Goal: Task Accomplishment & Management: Manage account settings

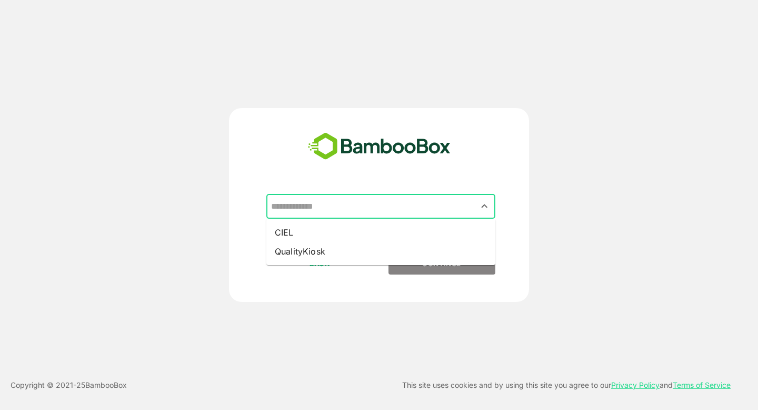
click at [313, 205] on input "text" at bounding box center [381, 206] width 225 height 20
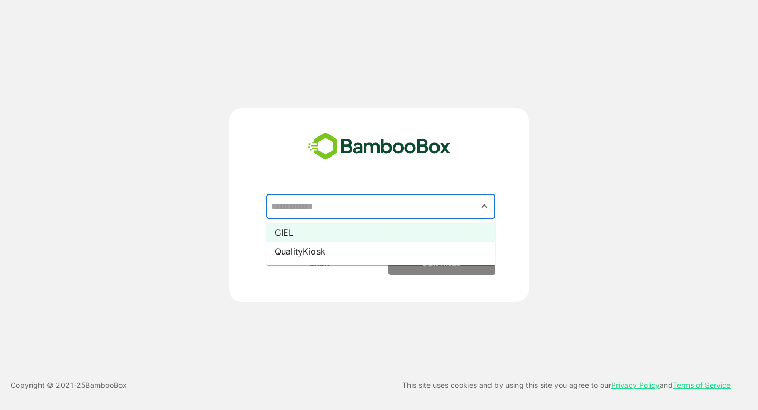
click at [318, 237] on li "CIEL" at bounding box center [380, 232] width 229 height 19
type input "****"
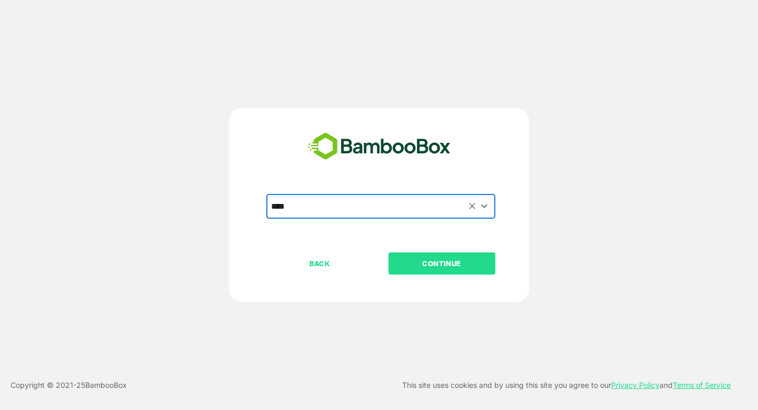
click at [413, 258] on p "CONTINUE" at bounding box center [441, 264] width 105 height 12
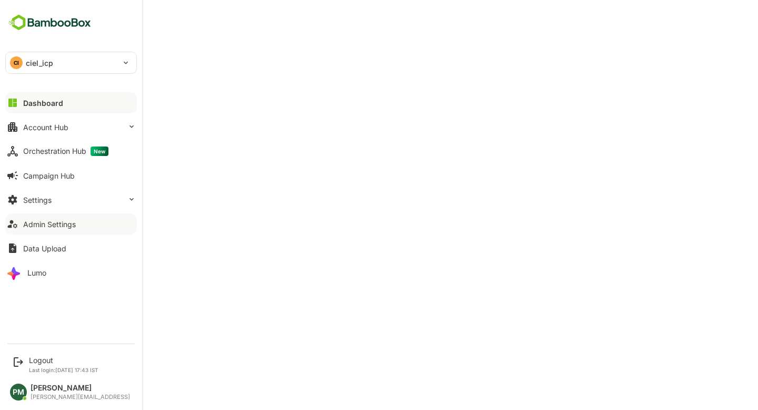
click at [53, 226] on div "Admin Settings" at bounding box center [49, 224] width 53 height 9
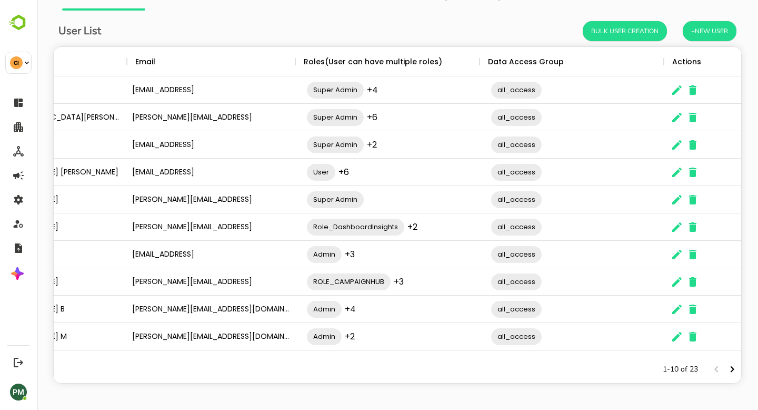
scroll to position [0, 60]
click at [688, 335] on icon "The User Data" at bounding box center [691, 336] width 7 height 9
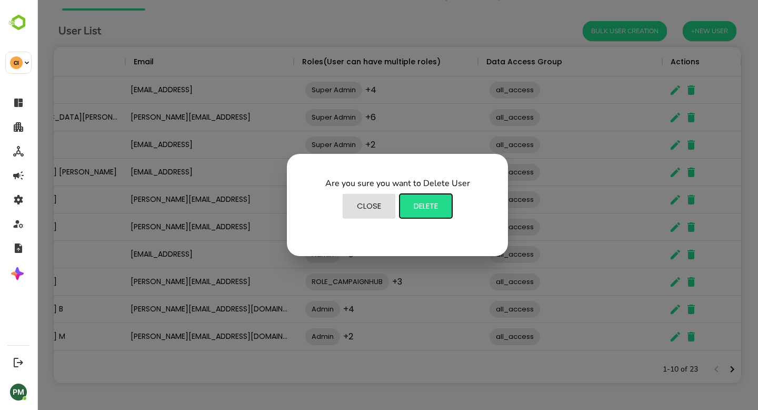
click at [434, 208] on span "Delete" at bounding box center [426, 206] width 42 height 14
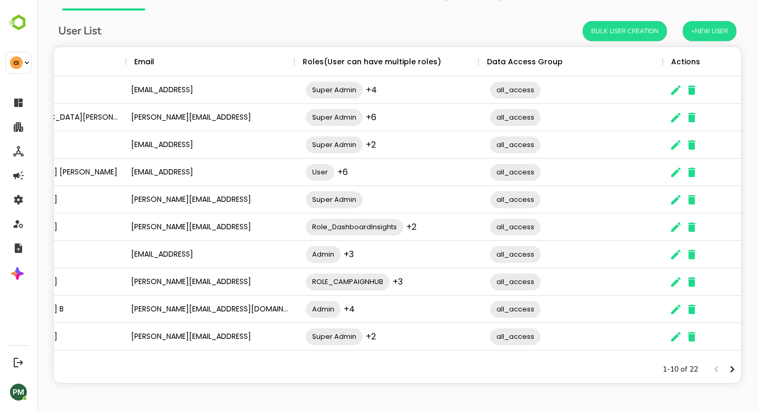
scroll to position [0, 0]
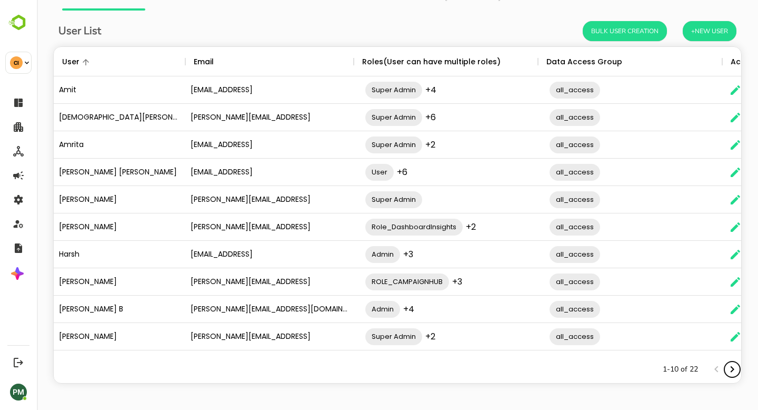
click at [734, 372] on icon "Next page" at bounding box center [732, 369] width 13 height 13
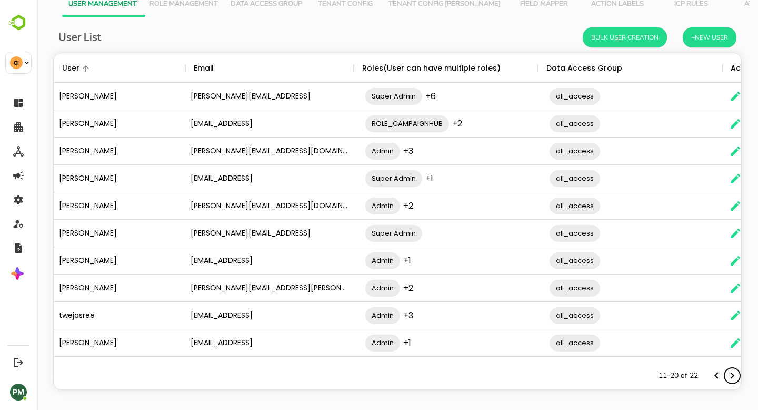
scroll to position [38, 0]
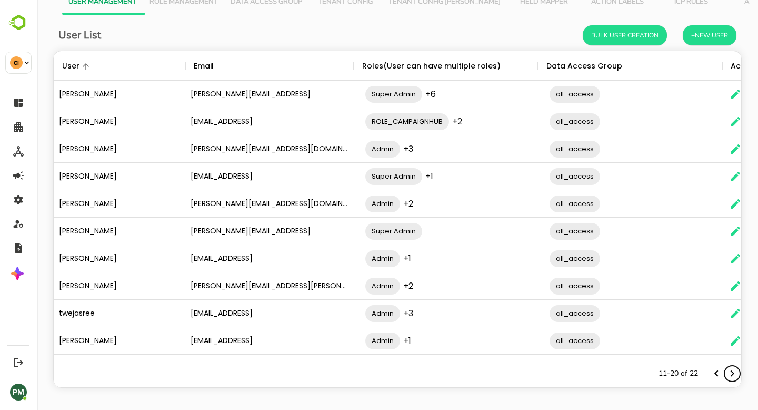
click at [732, 369] on icon "Next page" at bounding box center [732, 373] width 13 height 13
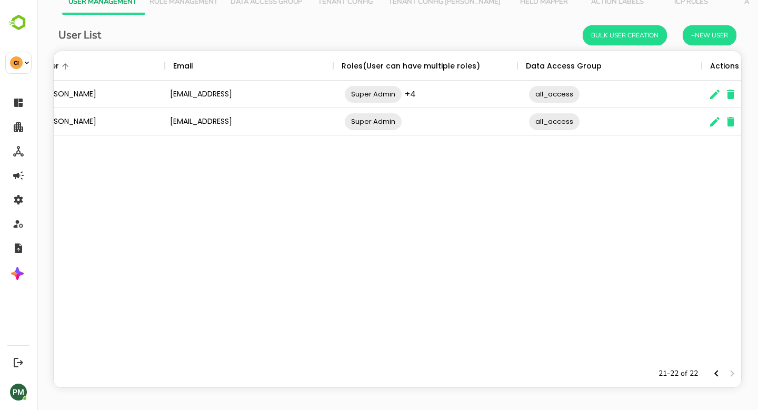
scroll to position [0, 0]
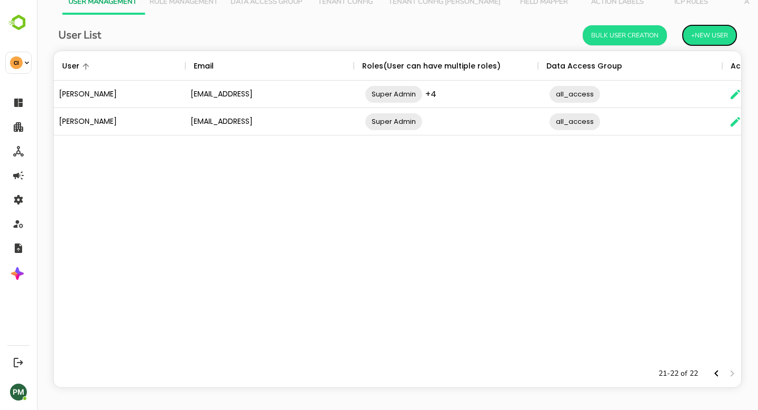
click at [701, 39] on button "+New User" at bounding box center [710, 35] width 54 height 20
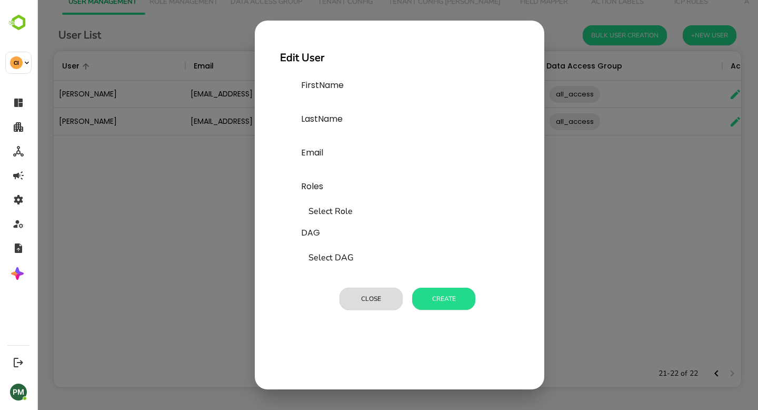
click at [348, 107] on input "text" at bounding box center [380, 104] width 158 height 17
type input "******"
type input "*"
type input "**********"
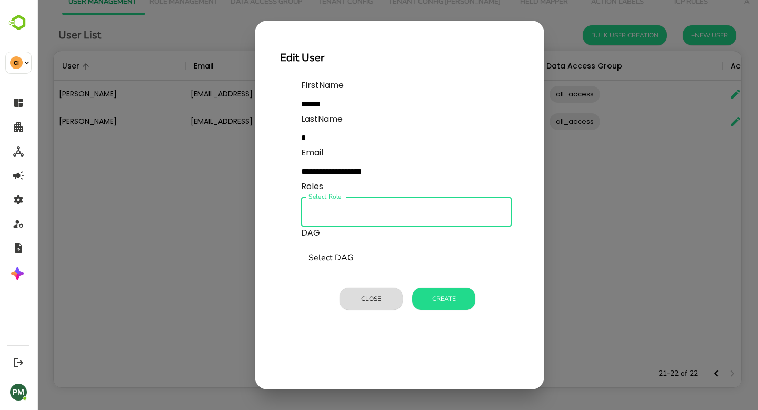
type input "*"
type input "***"
click at [337, 237] on li "User" at bounding box center [406, 240] width 211 height 19
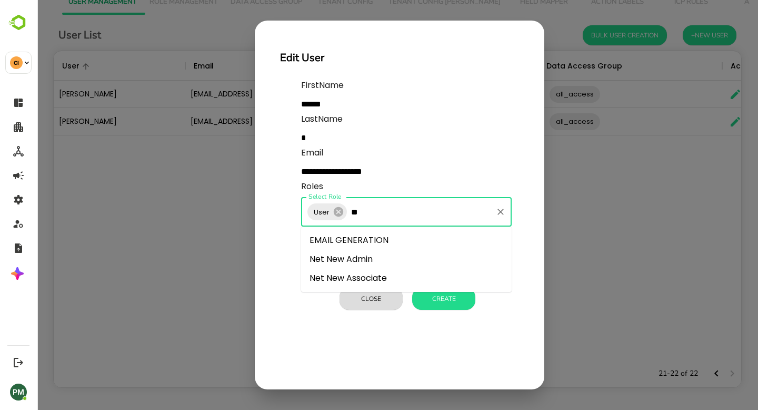
type input "***"
click at [396, 255] on li "Net New Associate" at bounding box center [406, 259] width 211 height 19
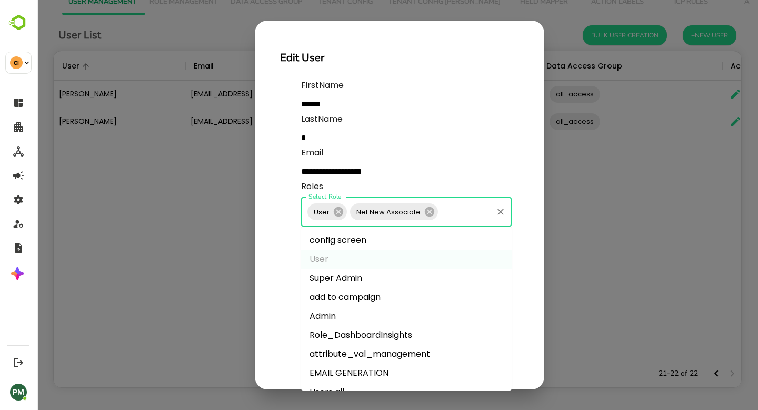
click at [458, 209] on input "Select Role" at bounding box center [466, 212] width 52 height 20
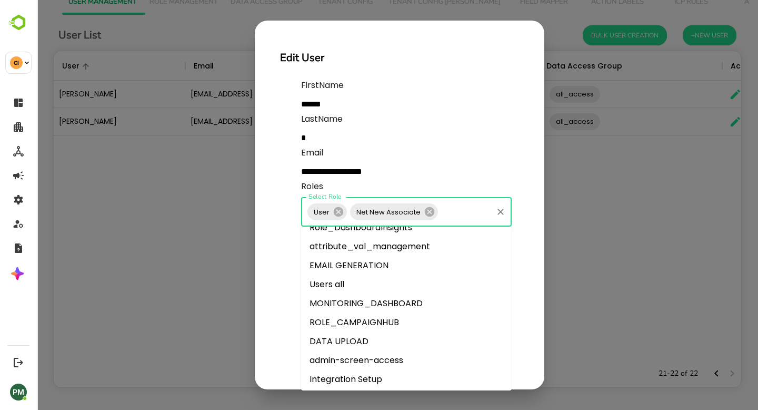
scroll to position [118, 0]
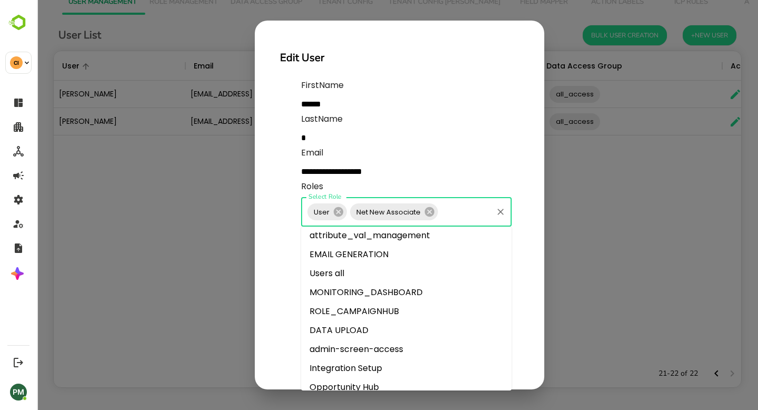
click at [367, 259] on li "EMAIL GENERATION" at bounding box center [406, 254] width 211 height 19
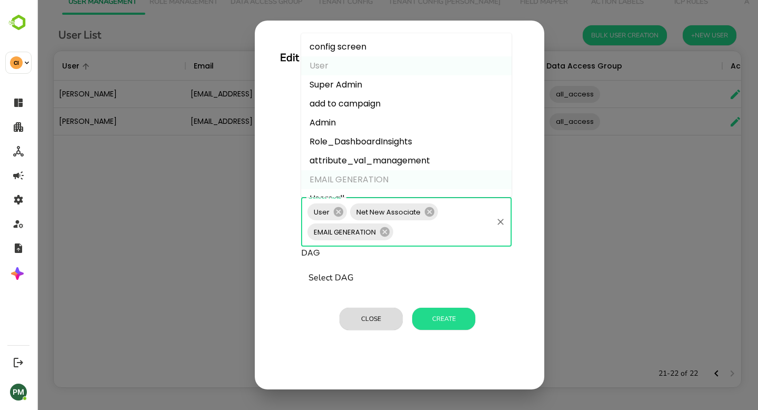
click at [435, 229] on input "Select Role" at bounding box center [443, 232] width 96 height 20
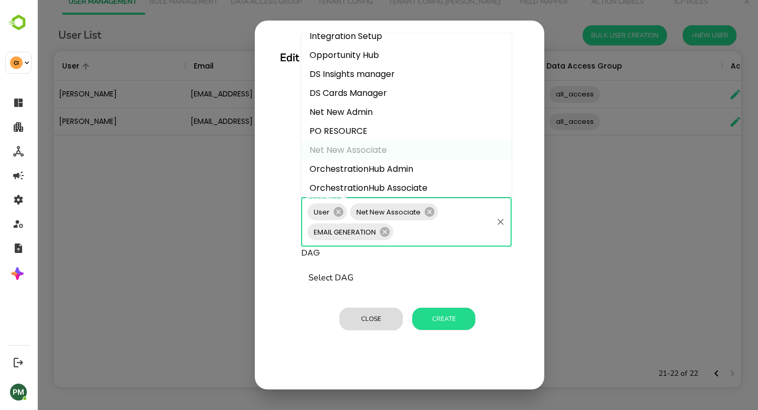
scroll to position [262, 0]
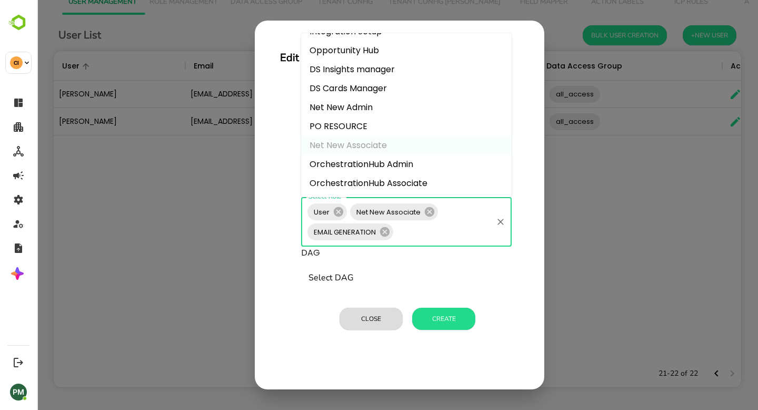
click at [398, 50] on li "Opportunity Hub" at bounding box center [406, 50] width 211 height 19
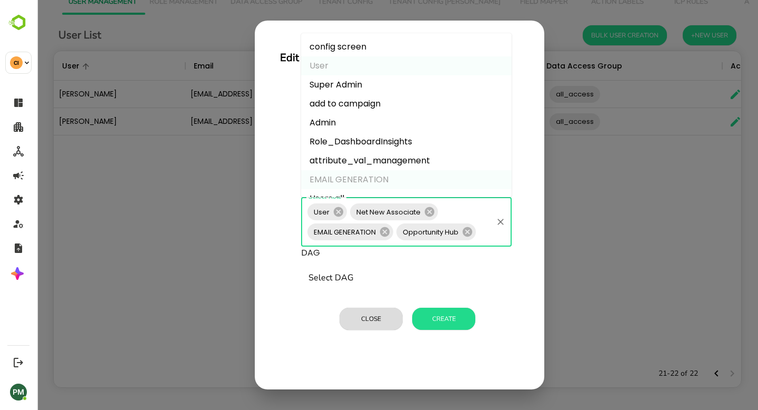
click at [482, 227] on input "Select Role" at bounding box center [485, 232] width 14 height 20
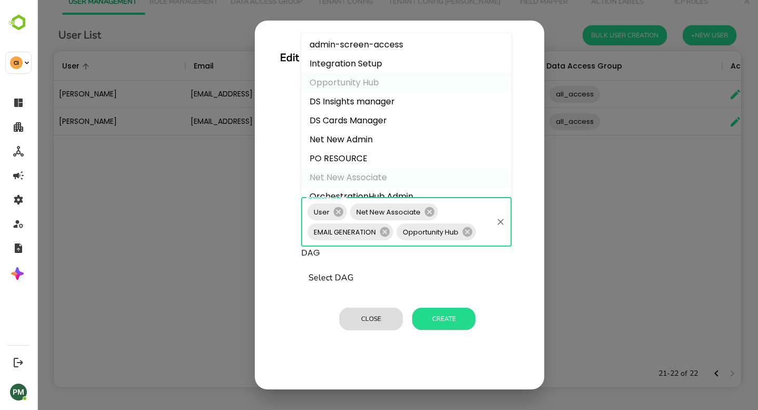
scroll to position [231, 0]
click at [392, 102] on li "DS Insights manager" at bounding box center [406, 100] width 211 height 19
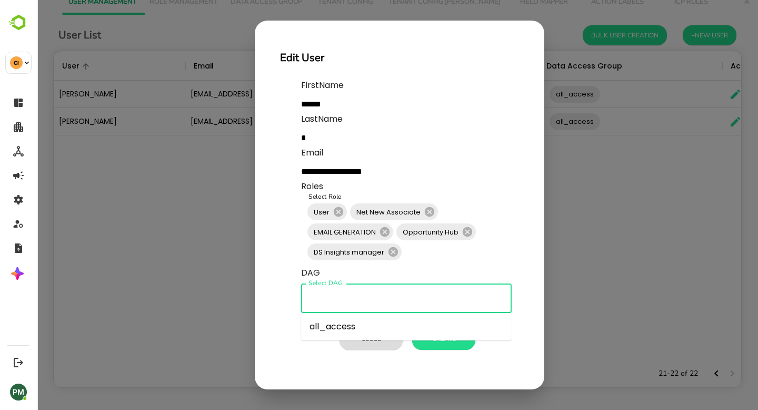
click at [378, 288] on input "Select DAG" at bounding box center [406, 298] width 201 height 20
click at [335, 323] on li "all_access" at bounding box center [406, 326] width 211 height 19
type input "**********"
click at [447, 340] on button "Create" at bounding box center [443, 339] width 63 height 22
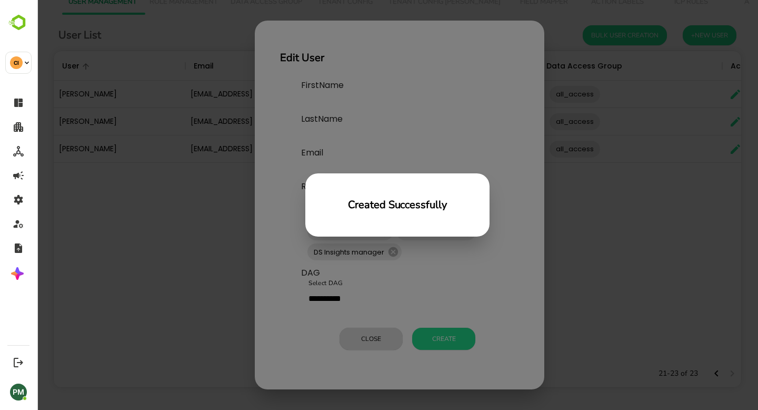
click at [189, 243] on div "Created Successfully" at bounding box center [398, 205] width 722 height 410
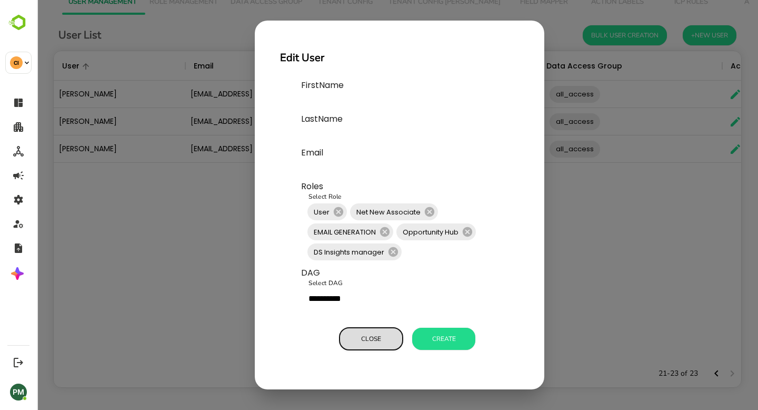
click at [355, 332] on button "Close" at bounding box center [371, 339] width 63 height 22
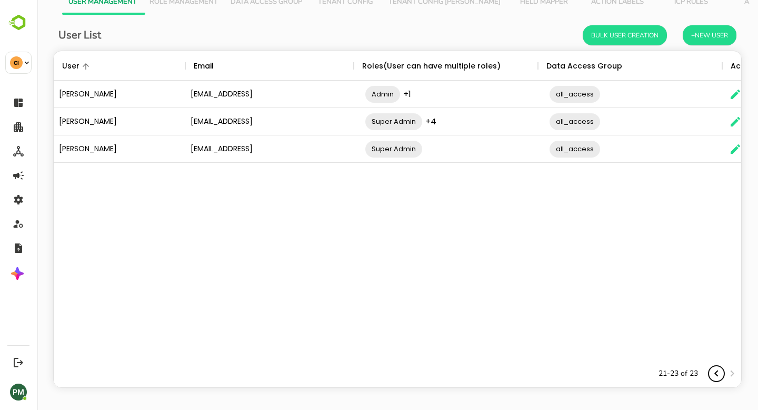
click at [715, 378] on icon "Previous page" at bounding box center [716, 373] width 13 height 13
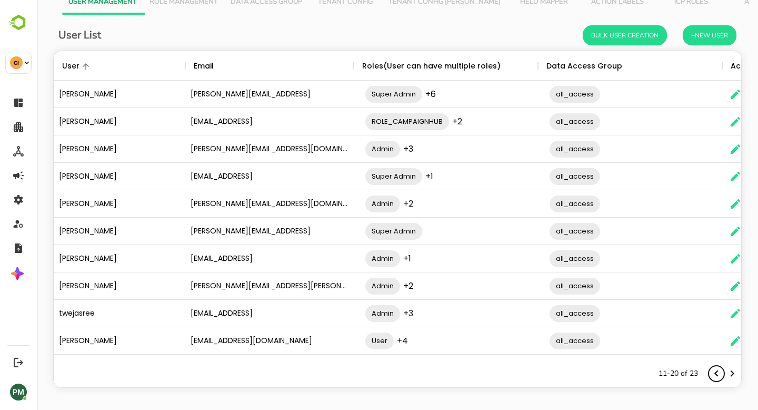
scroll to position [42, 0]
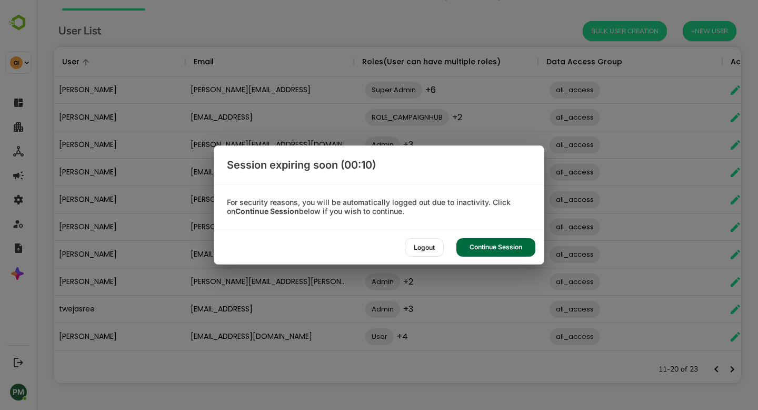
click at [492, 247] on div "Continue Session" at bounding box center [496, 247] width 79 height 18
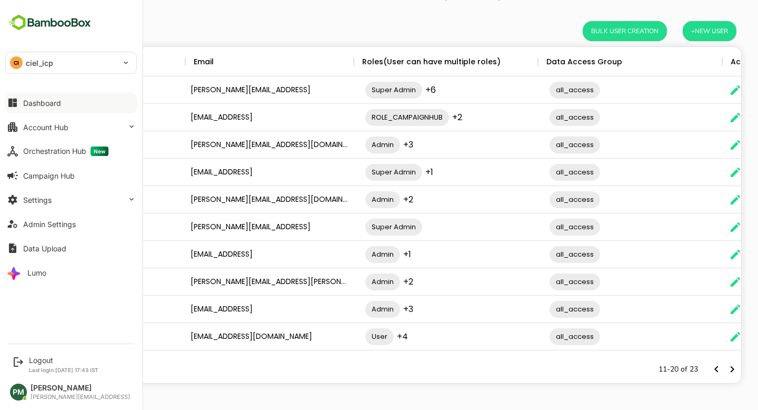
click at [63, 103] on button "Dashboard" at bounding box center [71, 102] width 132 height 21
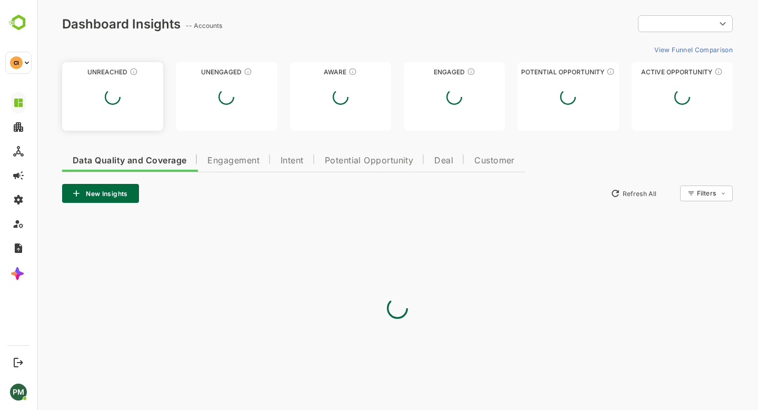
type input "**********"
